Goal: Task Accomplishment & Management: Manage account settings

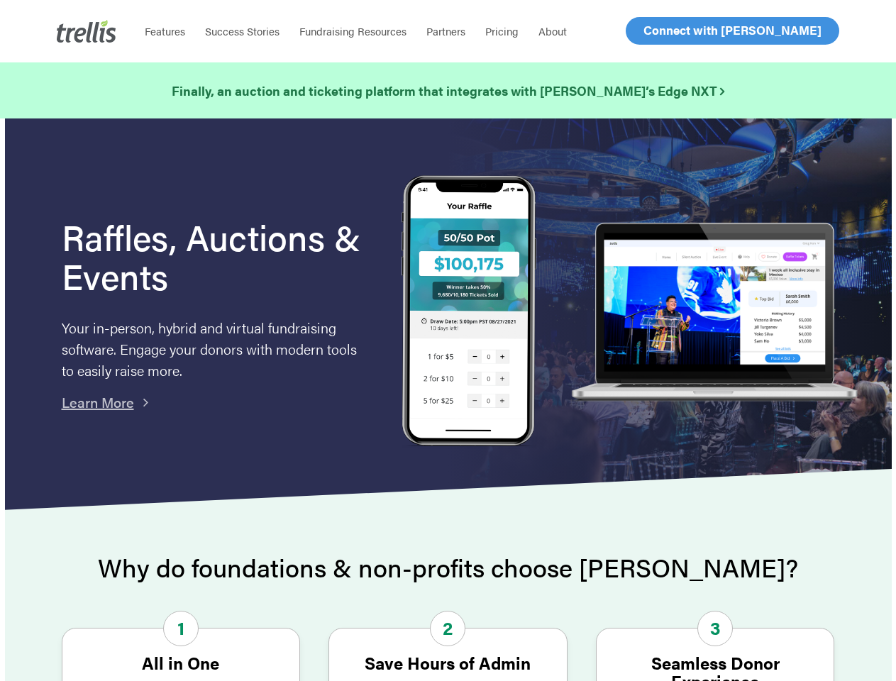
click at [447, 340] on img at bounding box center [468, 312] width 135 height 274
